Goal: Information Seeking & Learning: Learn about a topic

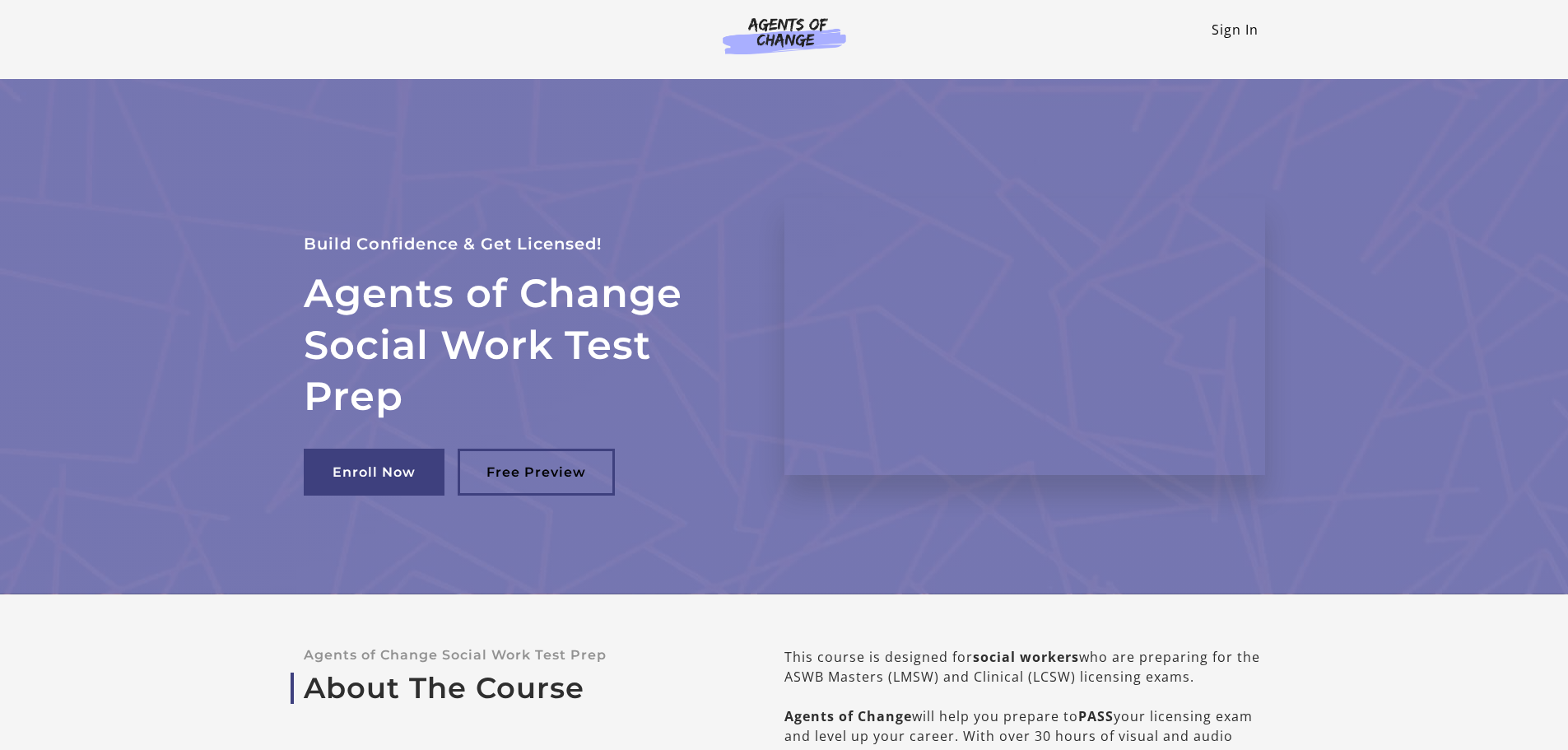
click at [1249, 35] on link "Sign In" at bounding box center [1235, 30] width 47 height 18
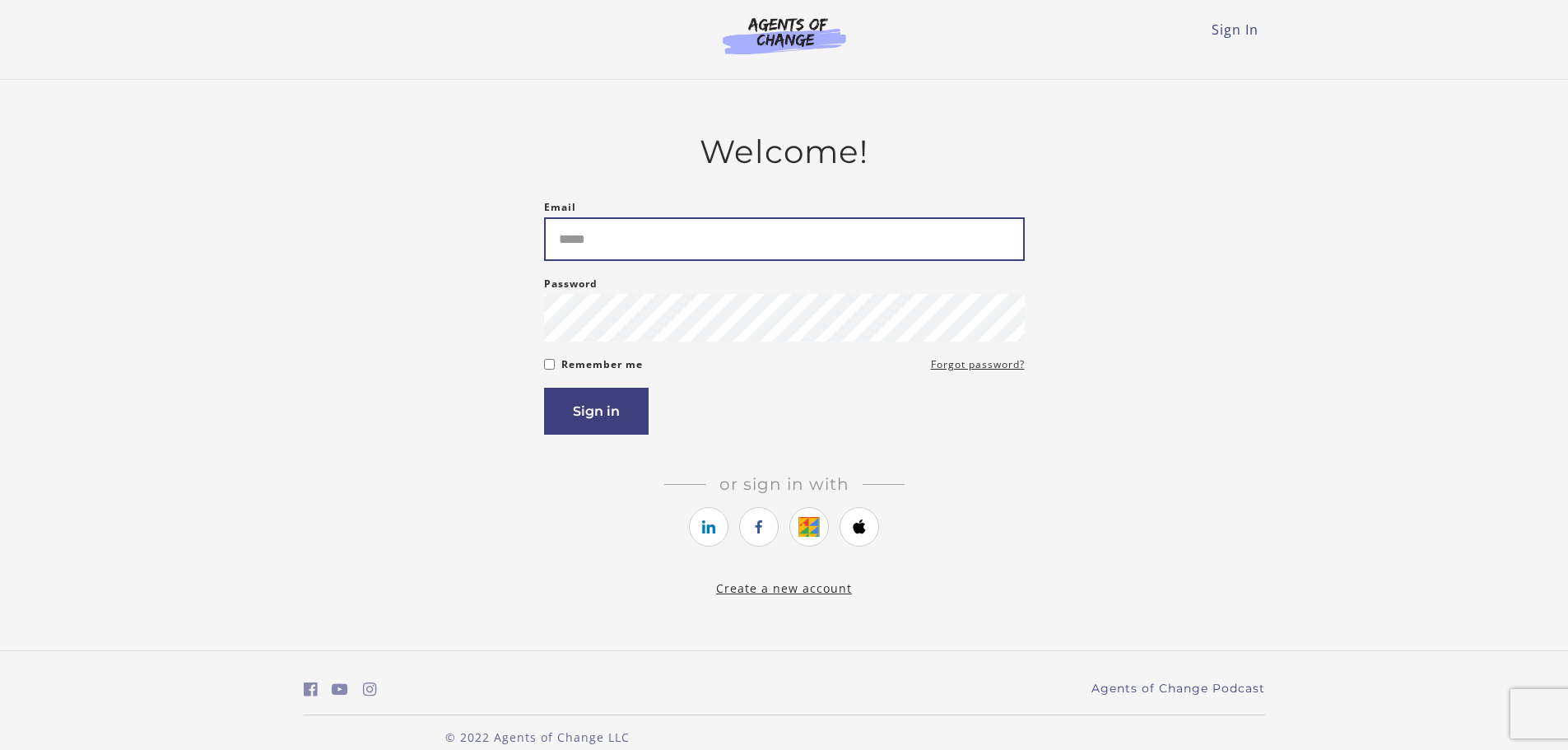
click at [640, 260] on input "Email" at bounding box center [784, 239] width 480 height 44
type input "**********"
click at [544, 387] on button "Sign in" at bounding box center [597, 411] width 105 height 47
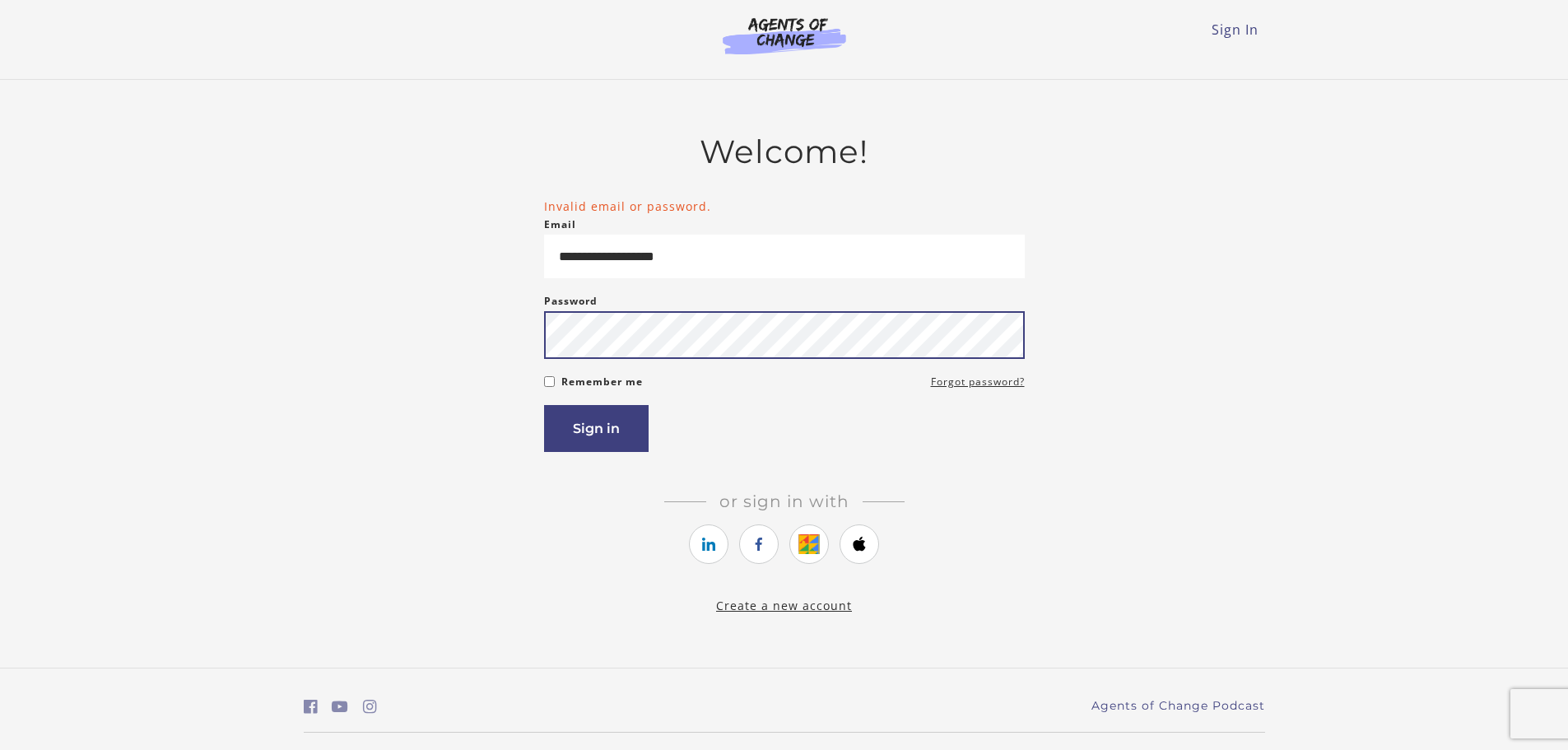
click at [544, 405] on button "Sign in" at bounding box center [597, 428] width 105 height 47
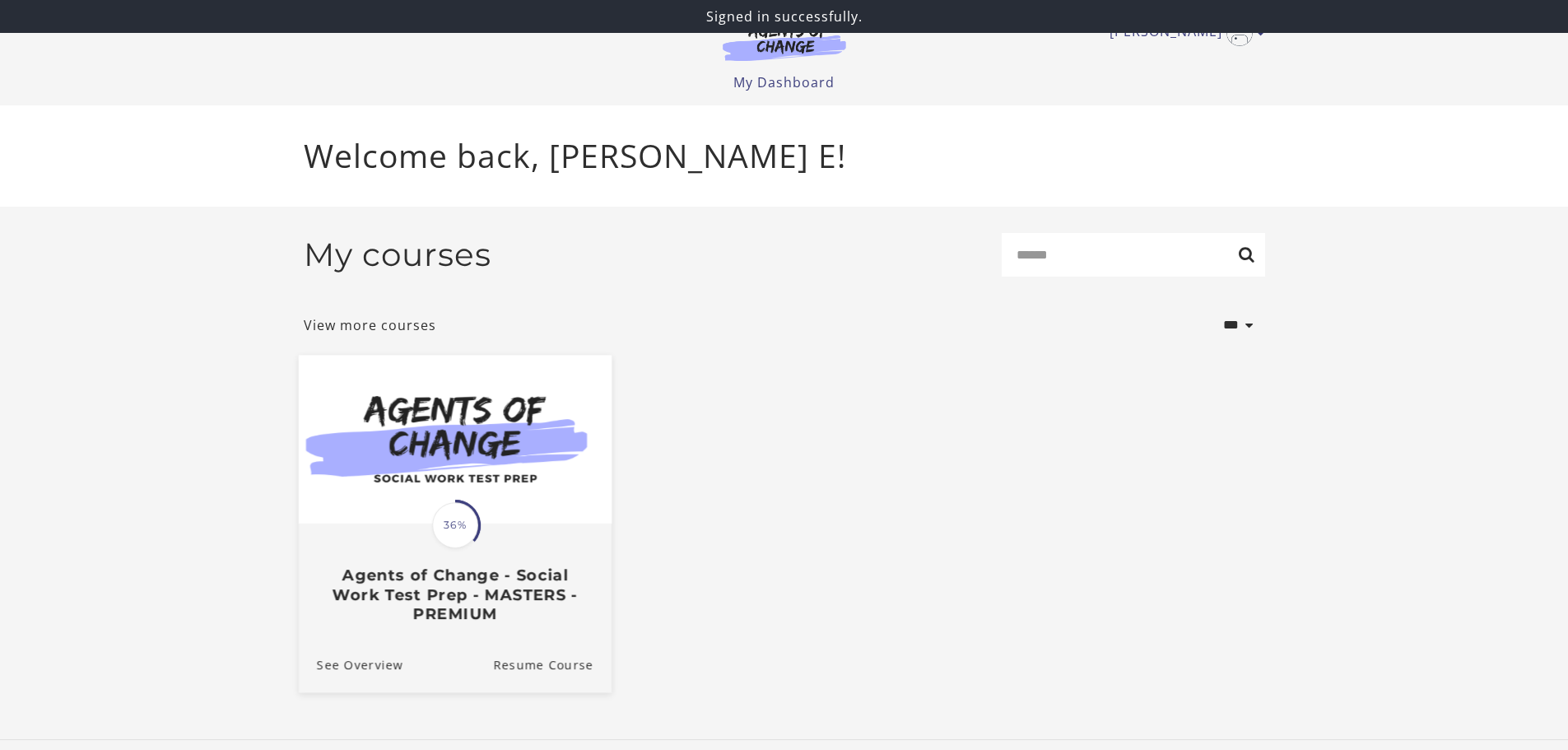
click at [571, 592] on h3 "Agents of Change - Social Work Test Prep - MASTERS - PREMIUM" at bounding box center [454, 594] width 276 height 57
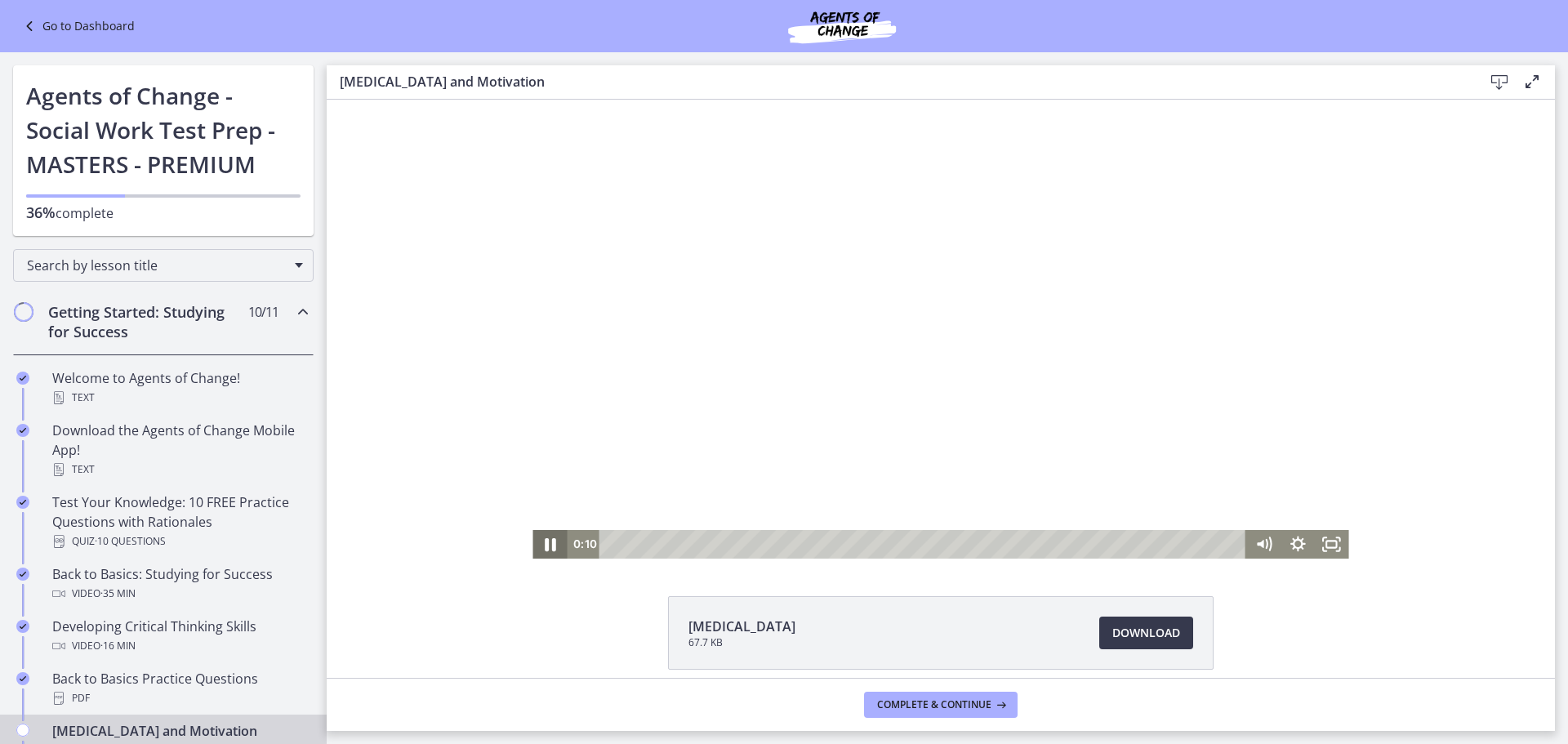
click at [545, 544] on icon "Pause" at bounding box center [550, 544] width 41 height 35
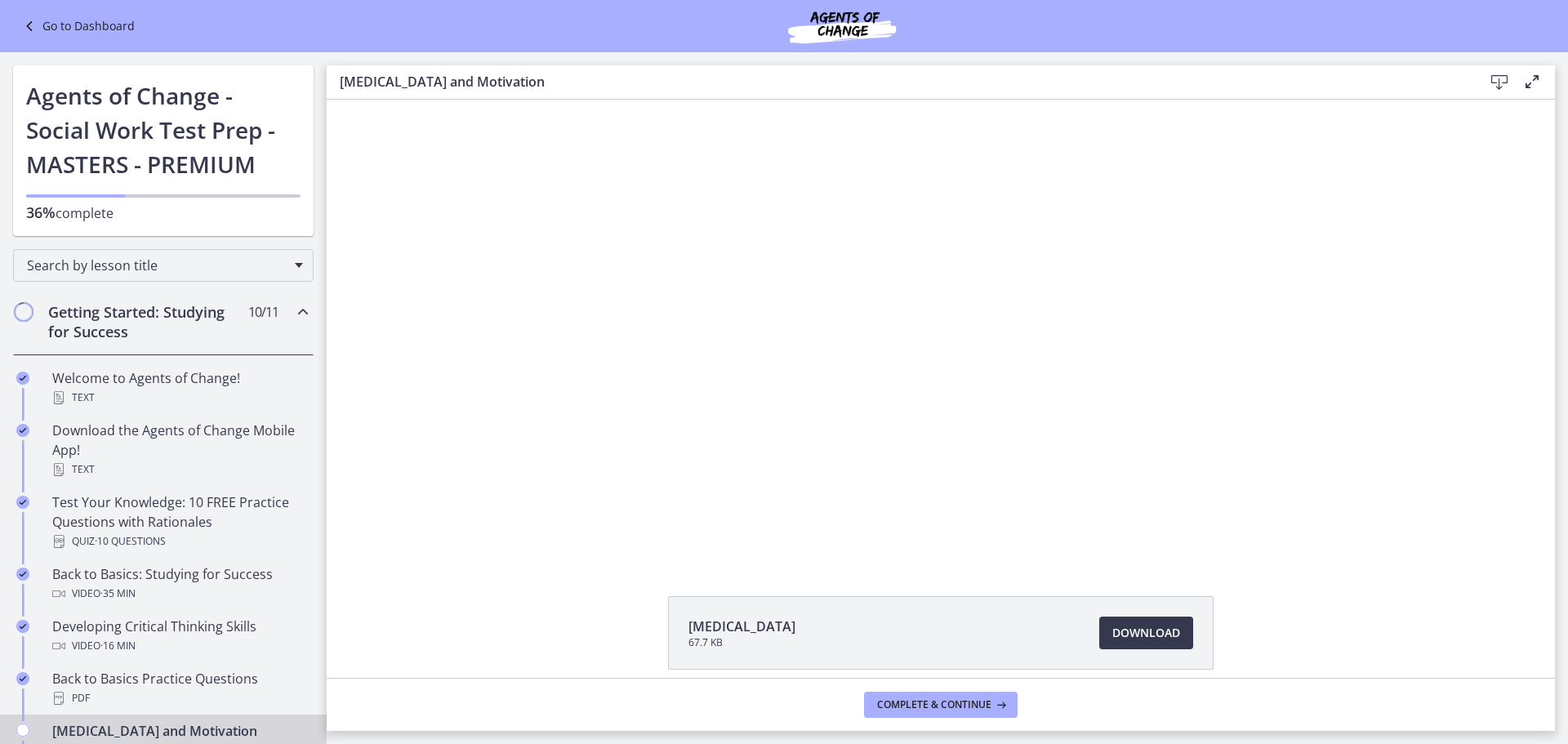
click at [463, 472] on div "Click for sound @keyframes VOLUME_SMALL_WAVE_FLASH { 0% { opacity: 0; } 33% { o…" at bounding box center [941, 329] width 1228 height 459
click at [282, 323] on div "Getting Started: Studying for Success 10 / 11 Completed" at bounding box center [163, 321] width 300 height 67
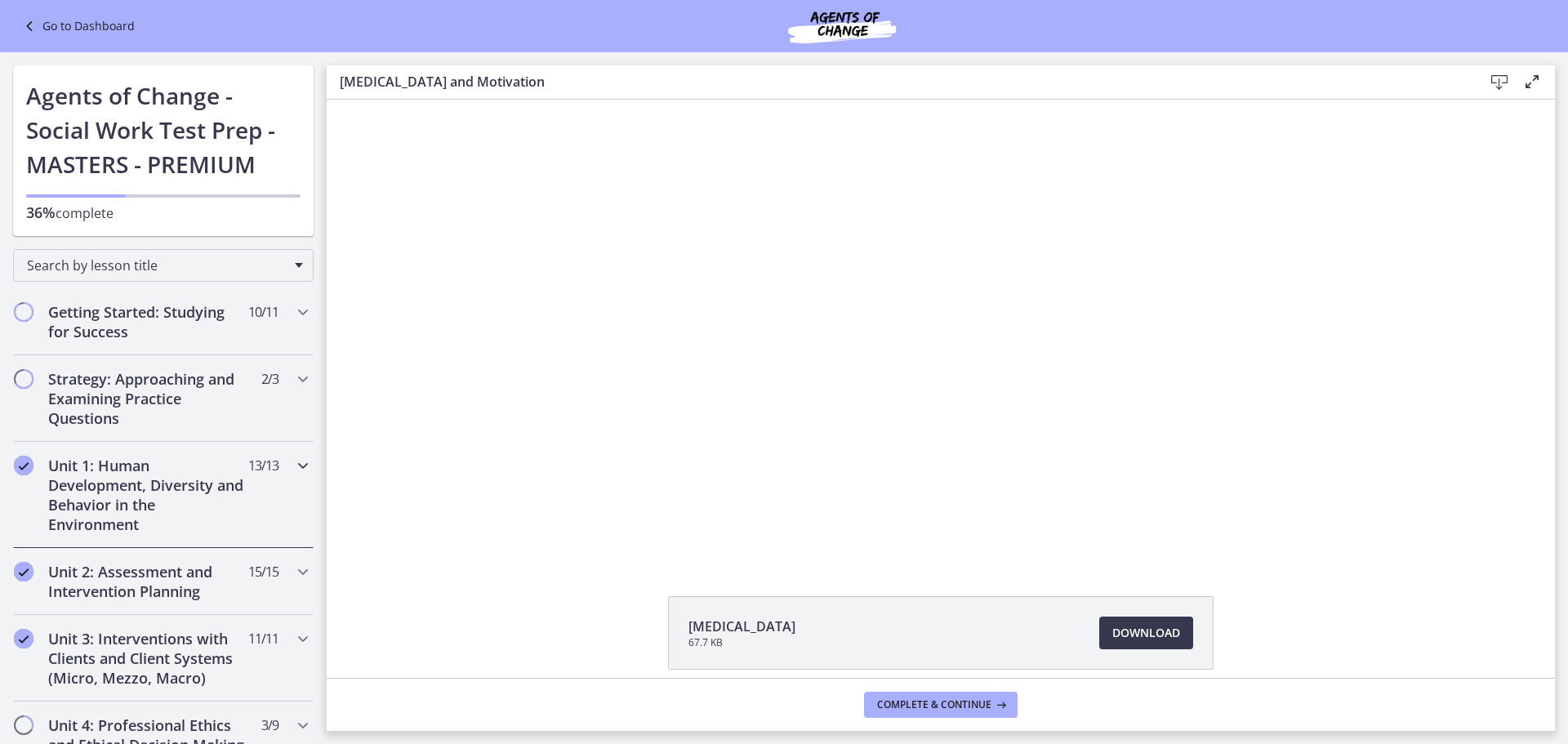
click at [240, 476] on div "Unit 1: Human Development, Diversity and Behavior in the Environment 13 / 13 Co…" at bounding box center [163, 495] width 300 height 106
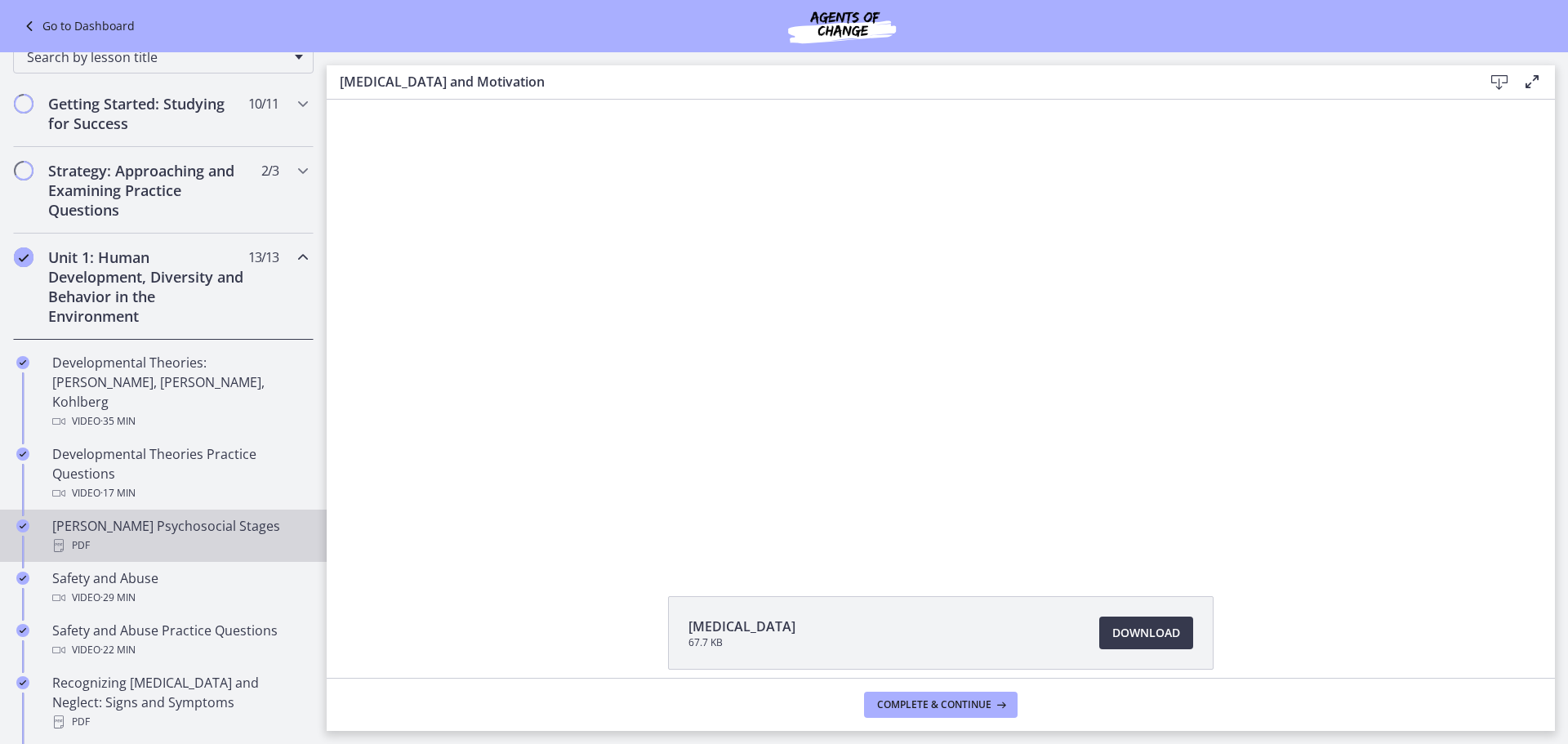
scroll to position [245, 0]
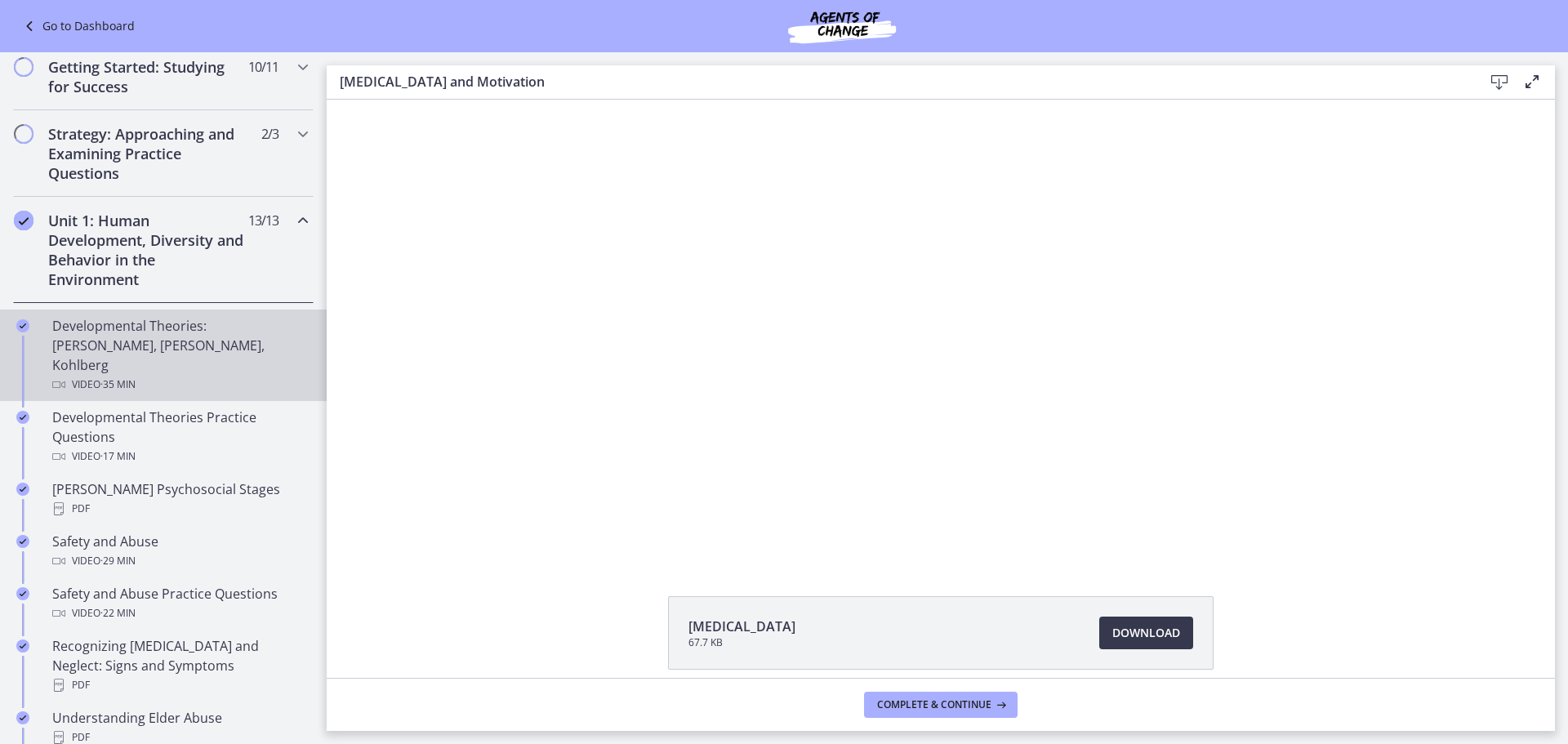
click at [130, 374] on span "· 35 min" at bounding box center [118, 384] width 35 height 20
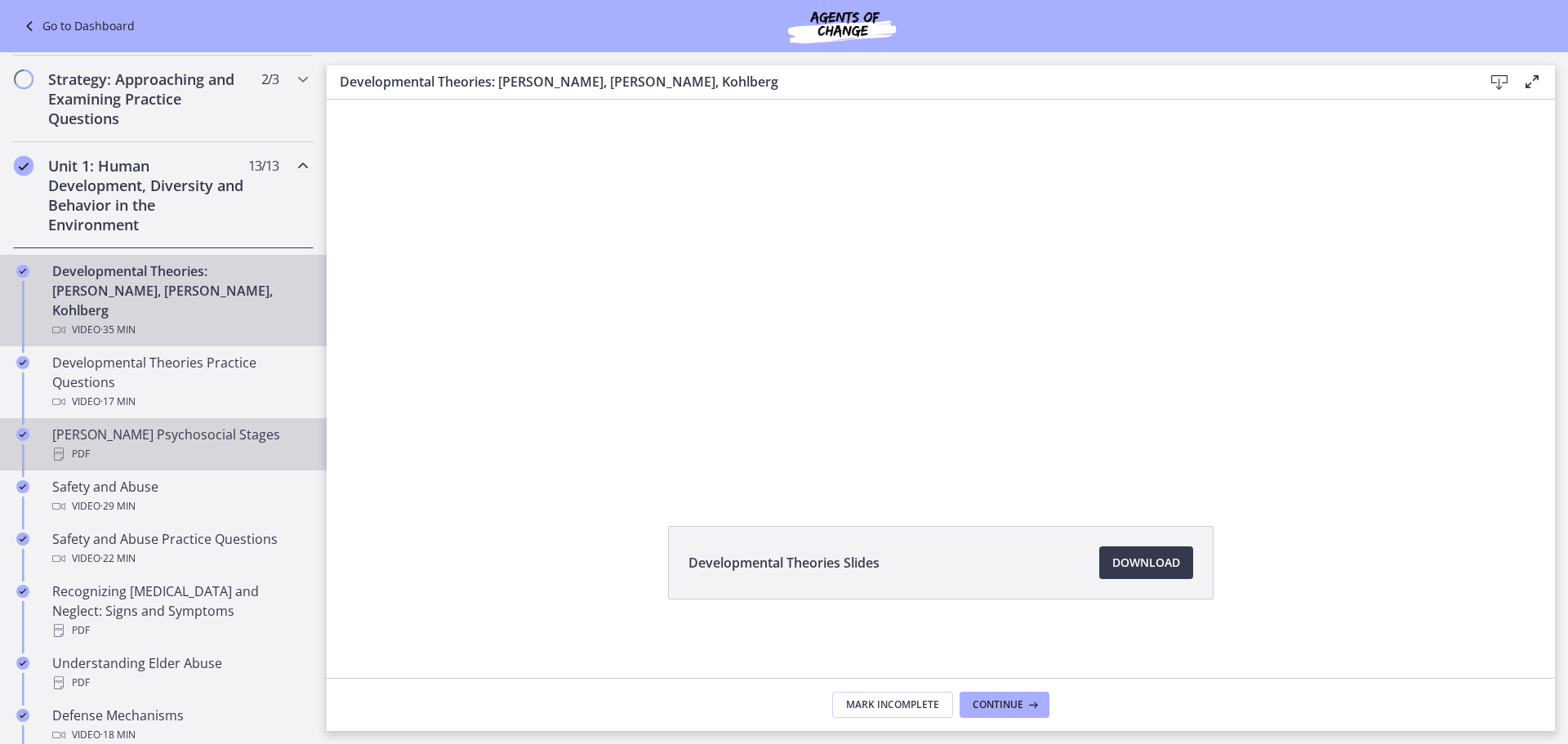
scroll to position [327, 0]
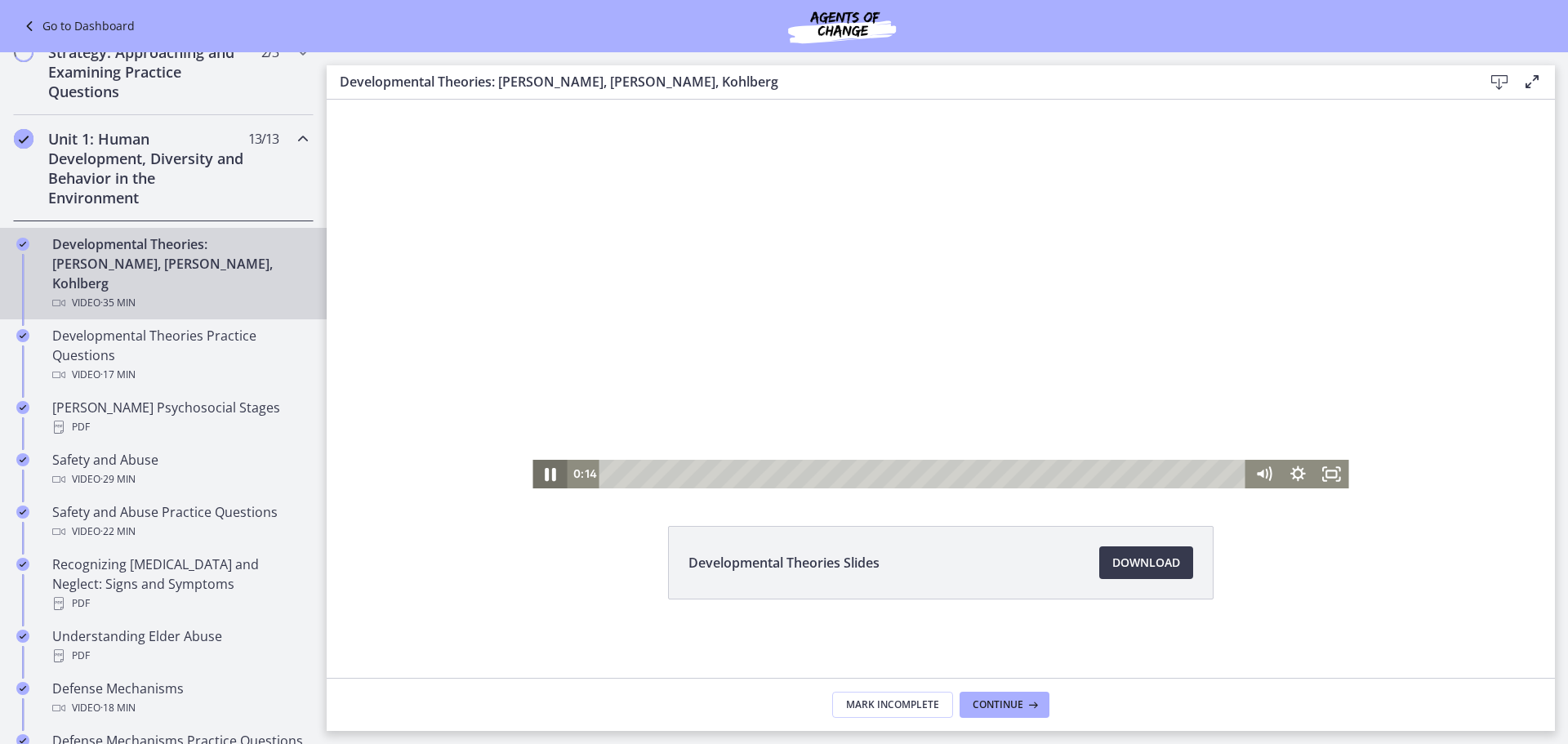
click at [537, 481] on icon "Pause" at bounding box center [550, 474] width 41 height 35
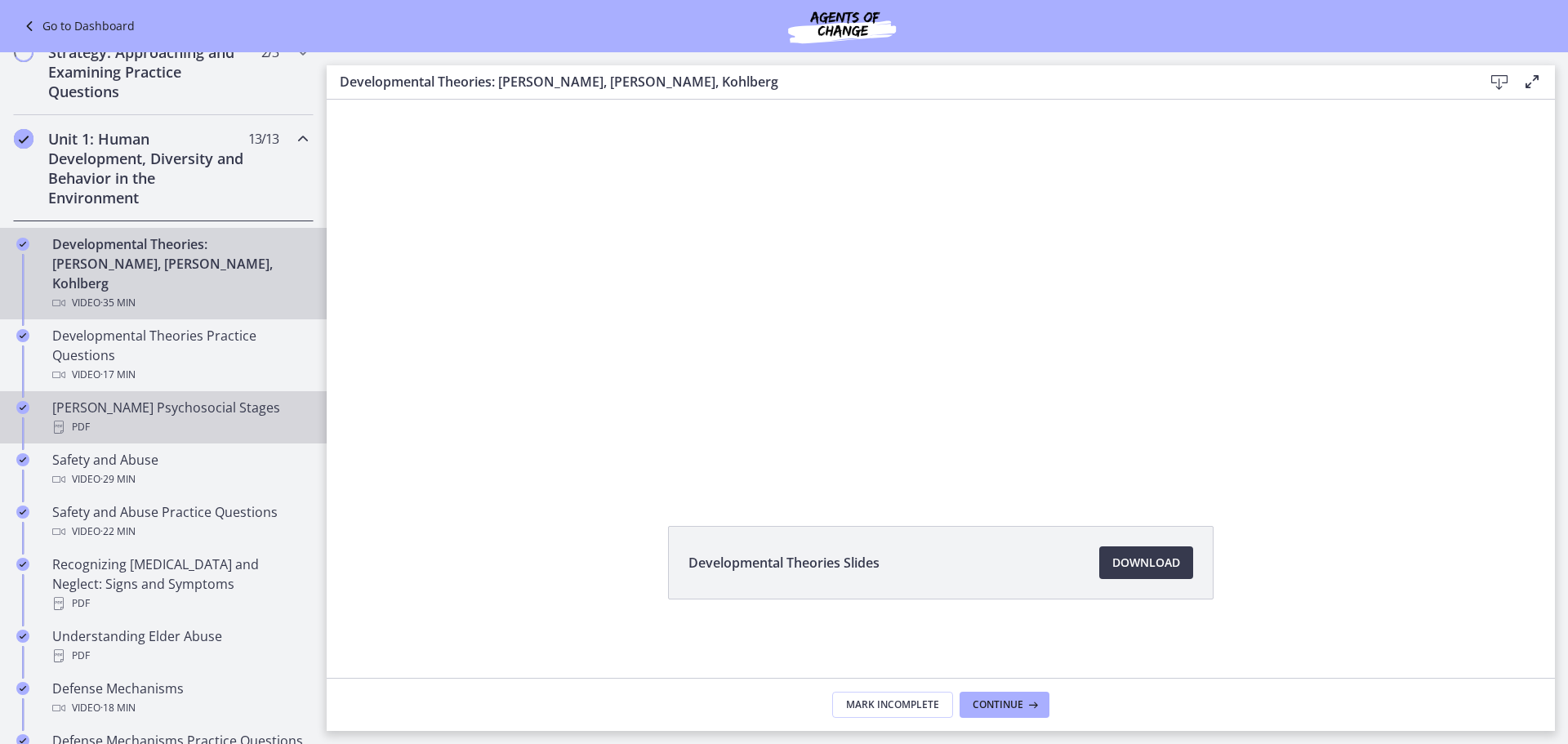
click at [163, 398] on div "Erikson's Psychosocial Stages PDF" at bounding box center [180, 417] width 255 height 40
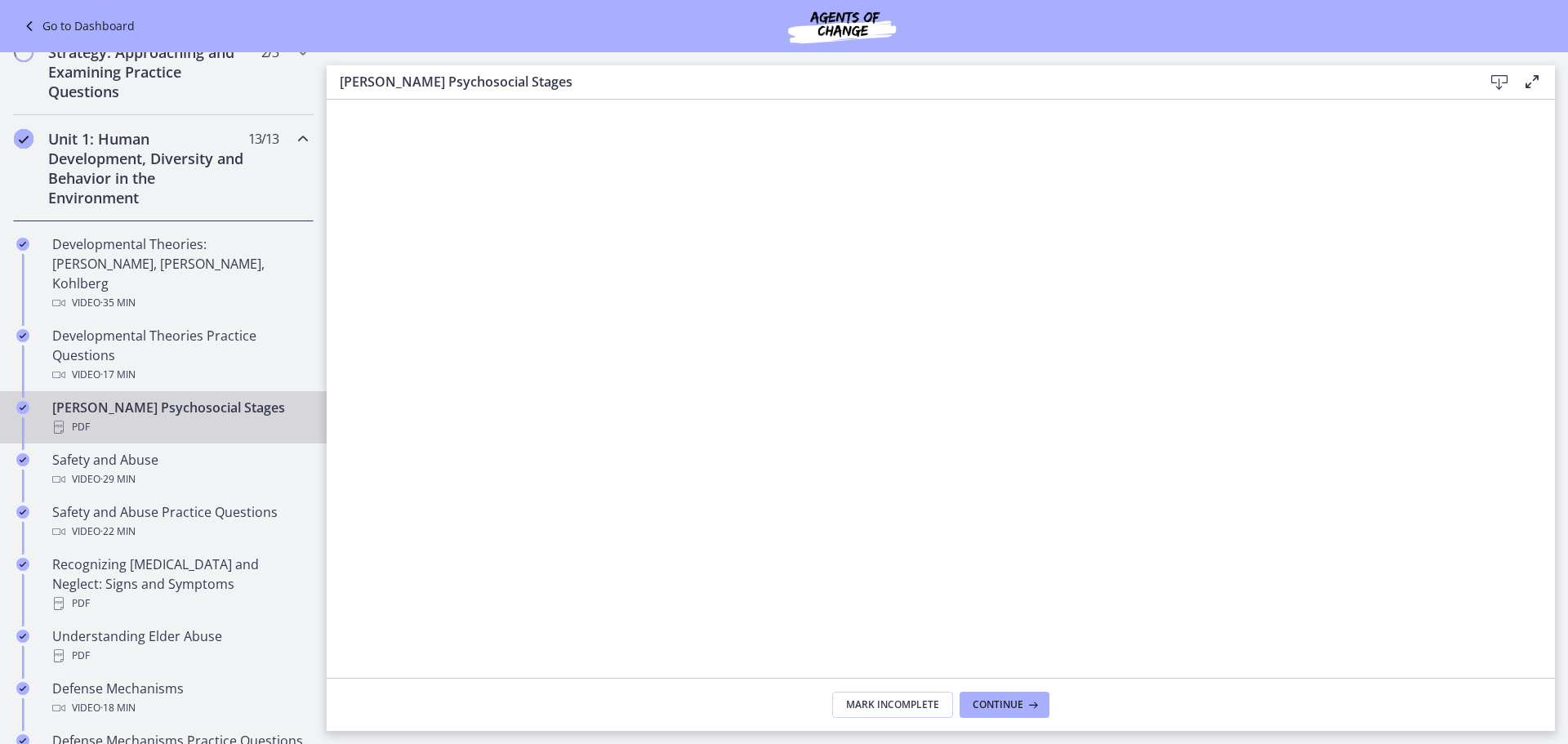
click at [1503, 75] on icon at bounding box center [1500, 82] width 20 height 20
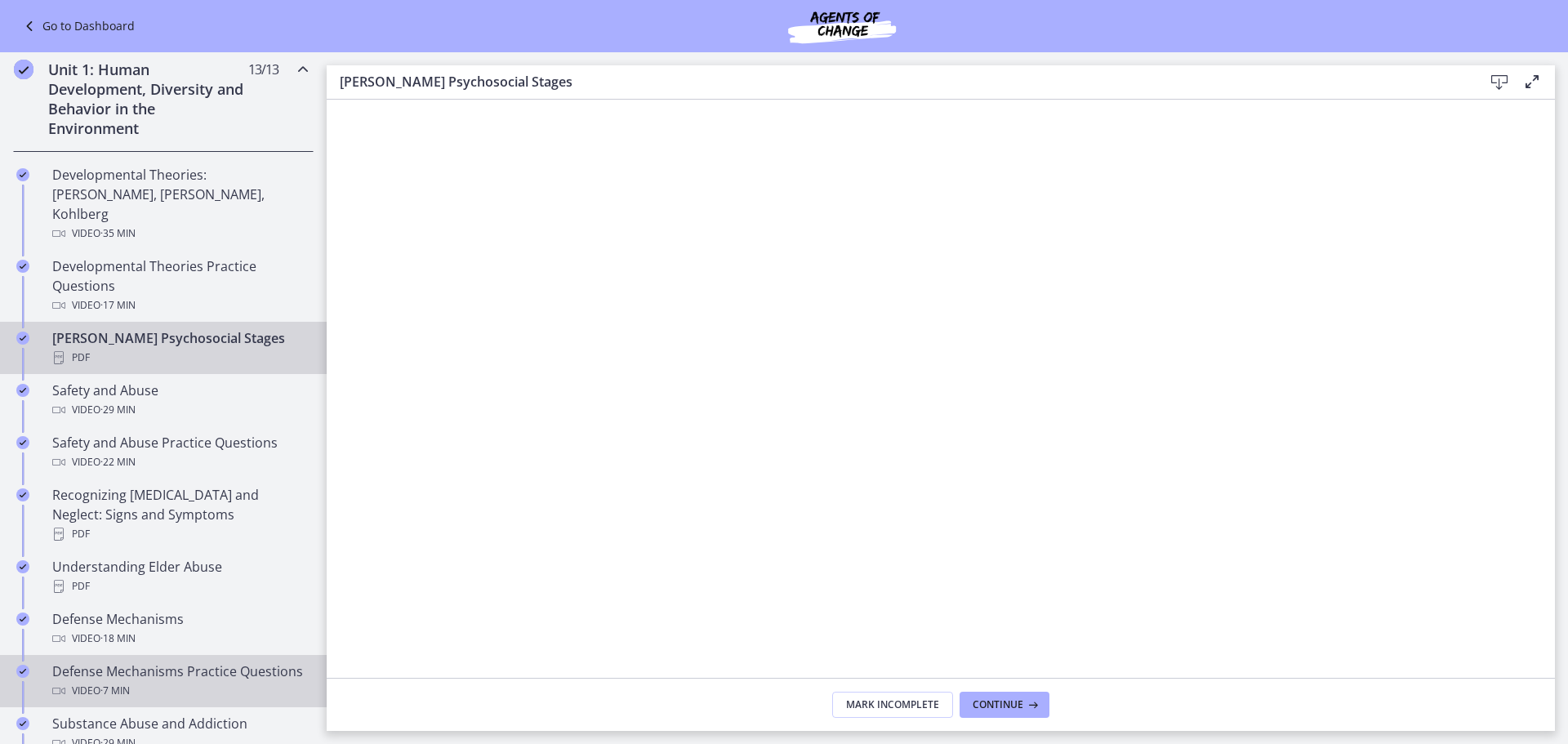
scroll to position [490, 0]
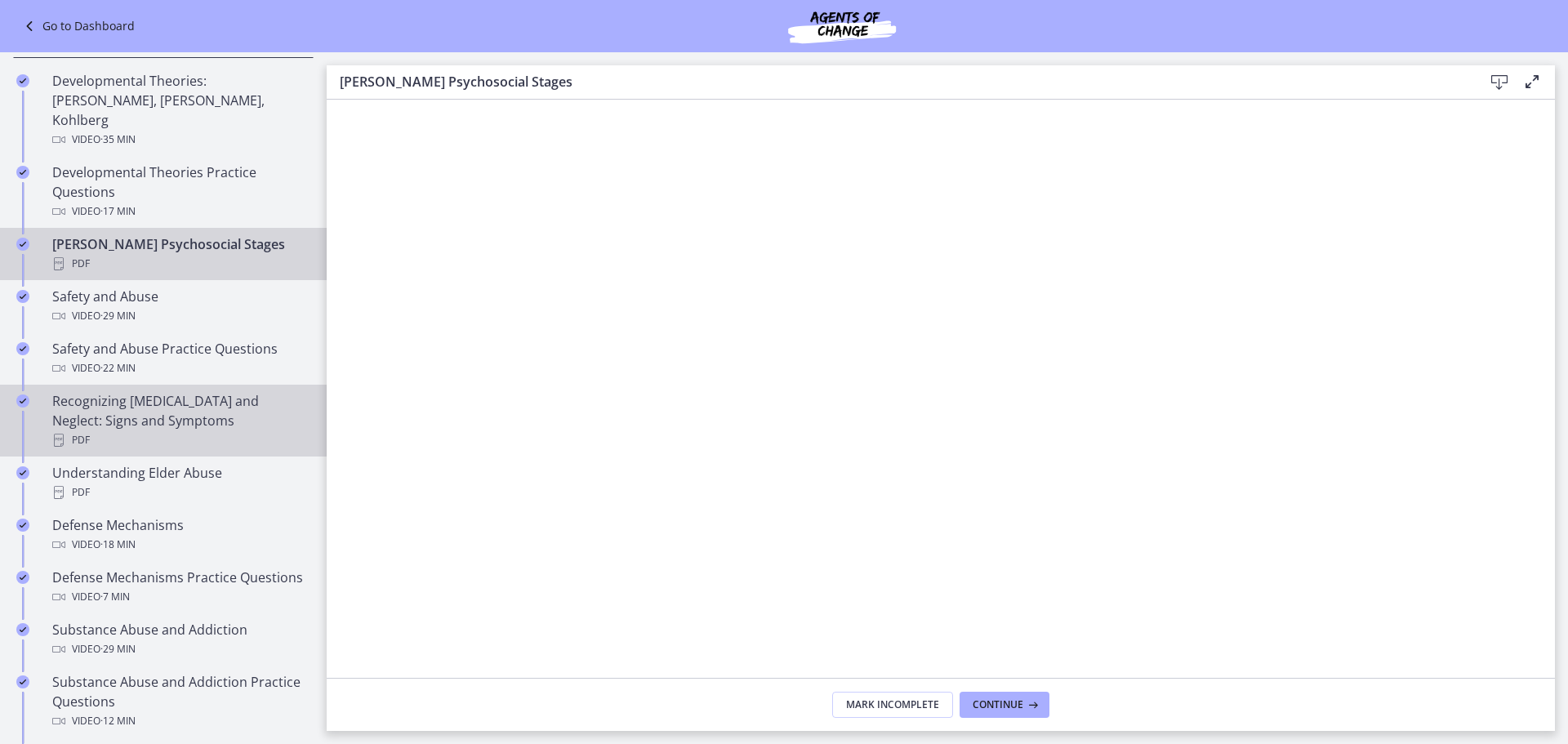
click at [162, 430] on div "PDF" at bounding box center [180, 440] width 255 height 20
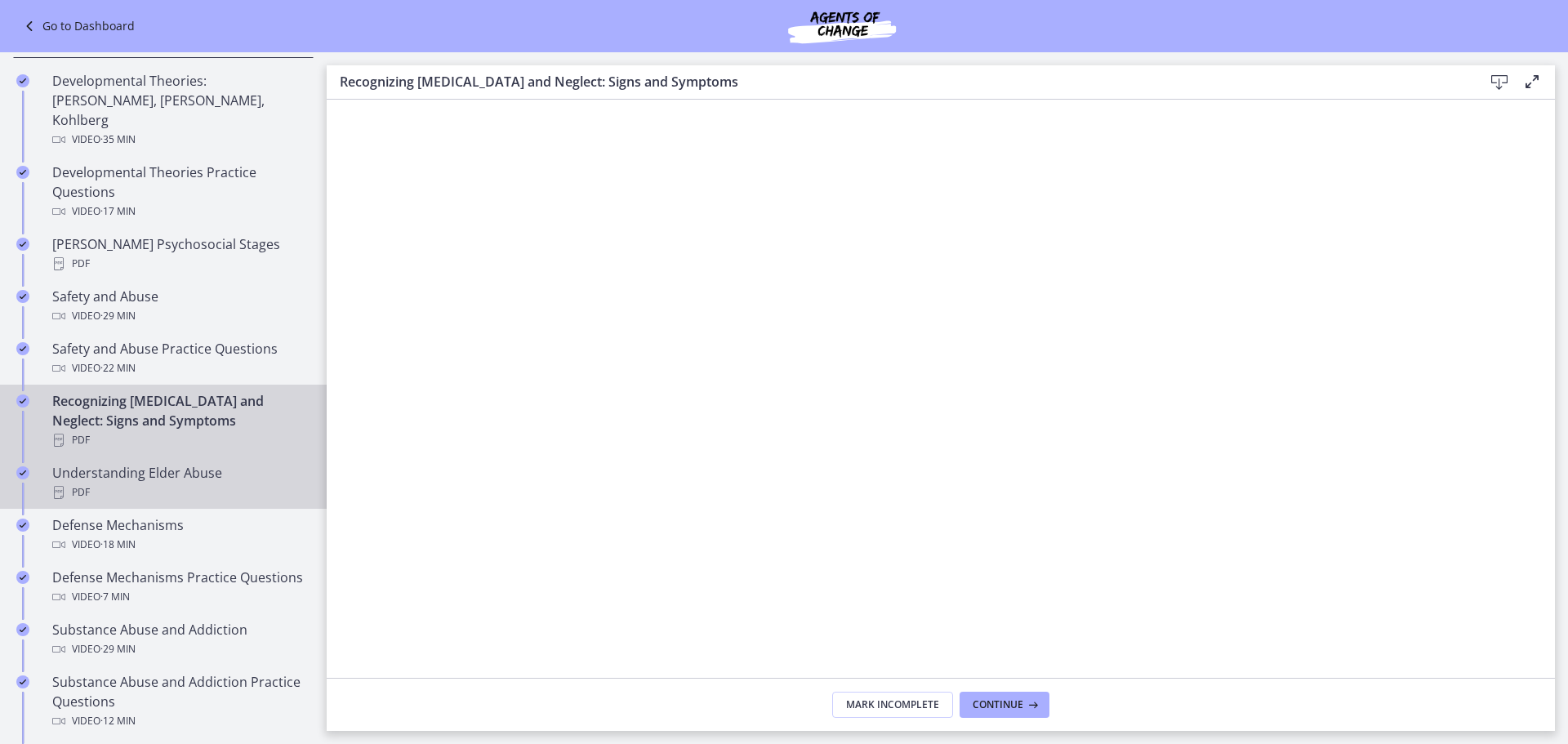
click at [126, 463] on div "Understanding Elder Abuse PDF" at bounding box center [180, 483] width 255 height 40
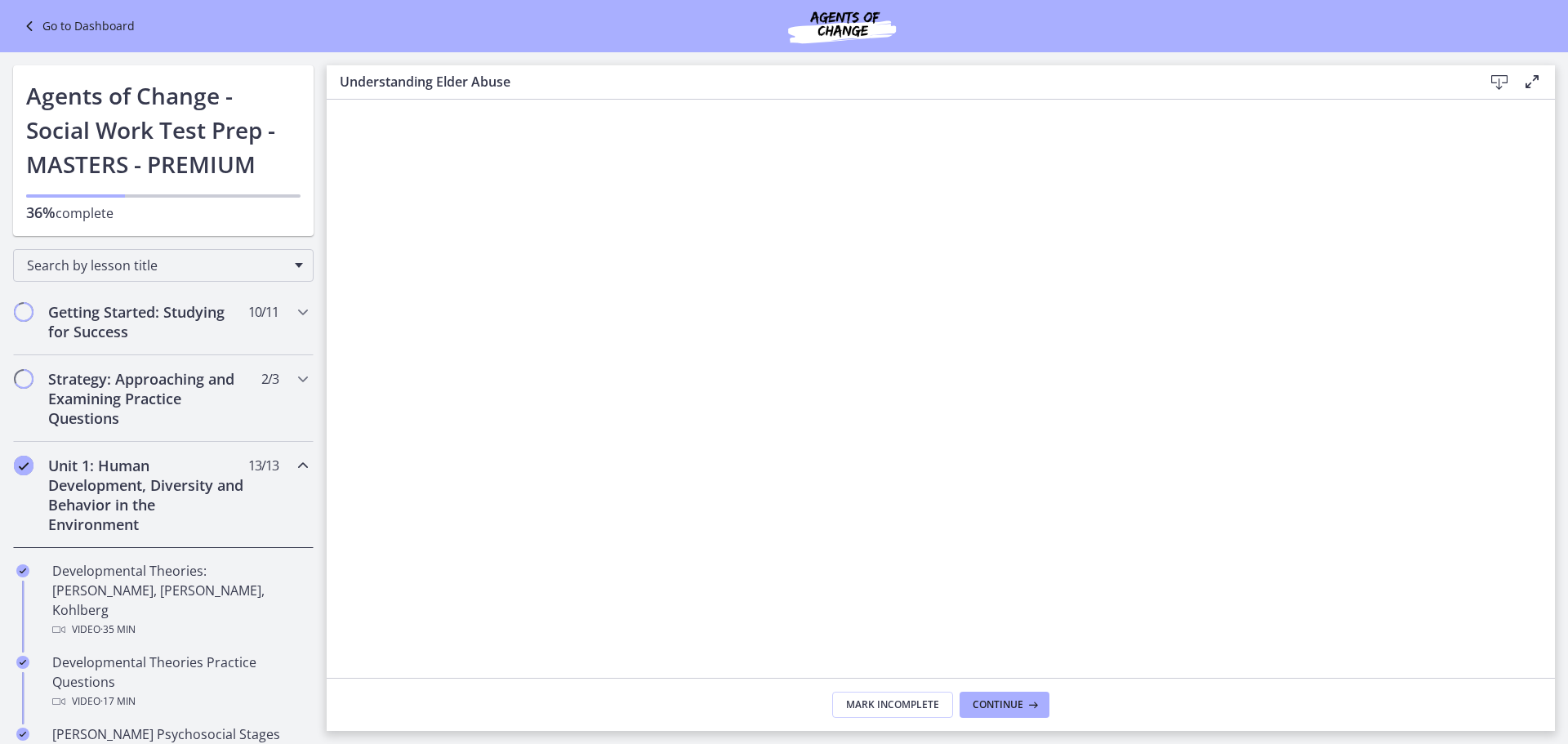
click at [144, 477] on h2 "Unit 1: Human Development, Diversity and Behavior in the Environment" at bounding box center [148, 495] width 199 height 78
